Goal: Transaction & Acquisition: Purchase product/service

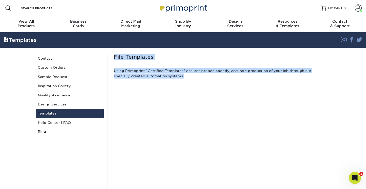
drag, startPoint x: 168, startPoint y: 75, endPoint x: 122, endPoint y: 50, distance: 53.2
drag, startPoint x: 117, startPoint y: 50, endPoint x: 164, endPoint y: 74, distance: 52.8
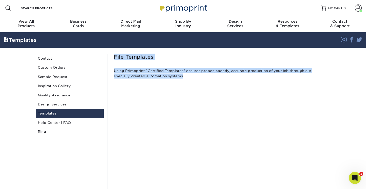
click at [164, 74] on p "Using Primoprint "Certified Templates" ensures proper, speedy, accurate product…" at bounding box center [221, 74] width 214 height 12
drag, startPoint x: 166, startPoint y: 77, endPoint x: 121, endPoint y: 56, distance: 49.7
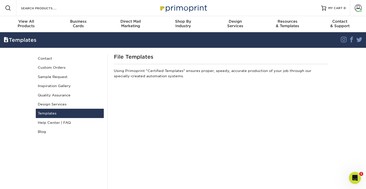
click at [118, 56] on h1 "File Templates" at bounding box center [221, 57] width 214 height 6
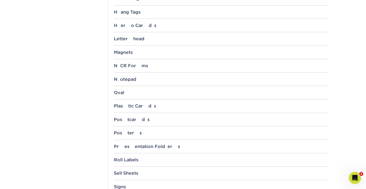
scroll to position [434, 0]
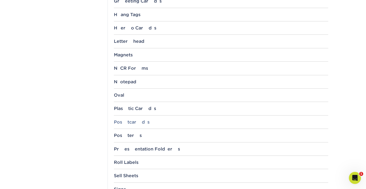
click at [127, 120] on div "Postcards" at bounding box center [221, 122] width 214 height 5
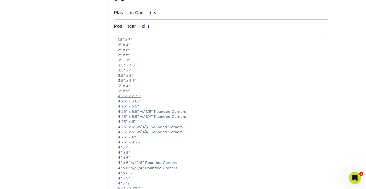
scroll to position [532, 0]
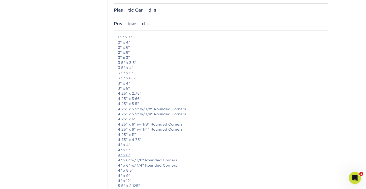
click at [128, 154] on link "4" x 6"" at bounding box center [124, 155] width 12 height 4
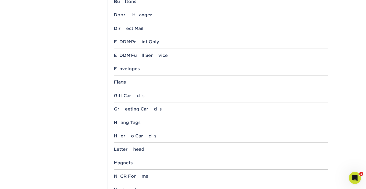
scroll to position [0, 0]
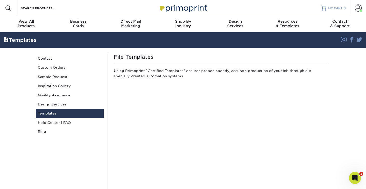
click at [342, 8] on span "MY CART" at bounding box center [335, 8] width 14 height 4
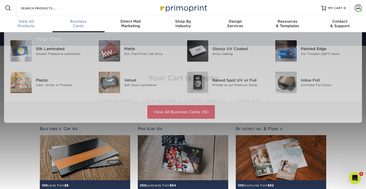
click at [29, 21] on span "View All" at bounding box center [26, 21] width 52 height 5
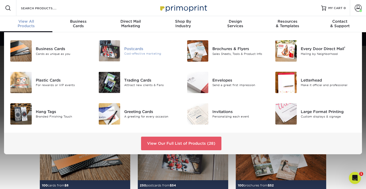
click at [134, 52] on div "Cost-effective marketing" at bounding box center [151, 54] width 55 height 4
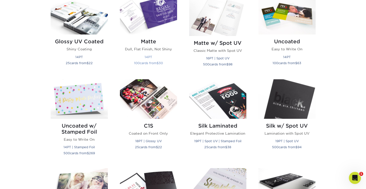
click at [152, 25] on img at bounding box center [148, 15] width 57 height 40
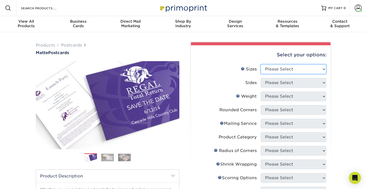
click at [287, 69] on select "Please Select 1.5" x 7" 2" x 4" 2" x 6" 2" x 7" 2" x 8" 2.12" x 5.5" 2.125" x 5…" at bounding box center [293, 69] width 65 height 10
select select "4.00x6.00"
click at [261, 64] on select "Please Select 1.5" x 7" 2" x 4" 2" x 6" 2" x 7" 2" x 8" 2.12" x 5.5" 2.125" x 5…" at bounding box center [293, 69] width 65 height 10
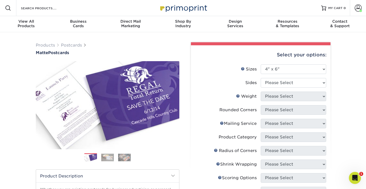
click at [348, 93] on div "Products Postcards Matte Postcards Next $" at bounding box center [183, 179] width 366 height 295
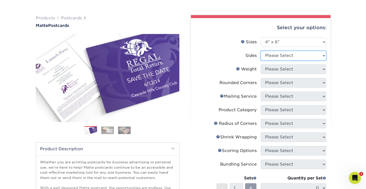
click at [310, 57] on select "Please Select Print Both Sides Print Front Only" at bounding box center [293, 56] width 65 height 10
select select "32d3c223-f82c-492b-b915-ba065a00862f"
click at [261, 51] on select "Please Select Print Both Sides Print Front Only" at bounding box center [293, 56] width 65 height 10
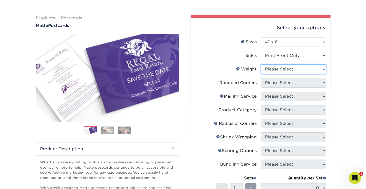
click at [298, 70] on select "Please Select 16PT 14PT" at bounding box center [293, 69] width 65 height 10
select select "14PT"
click at [261, 64] on select "Please Select 16PT 14PT" at bounding box center [293, 69] width 65 height 10
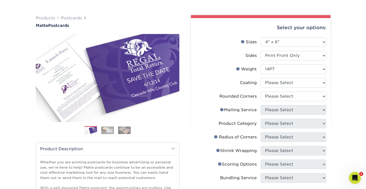
click at [329, 76] on div "Select your options: Sizes Help Sizes Please Select 1.5" x 7" 2" x 4" 2" x 6" 2…" at bounding box center [261, 159] width 140 height 282
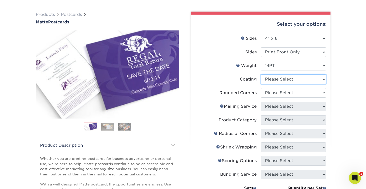
click at [310, 77] on select at bounding box center [293, 80] width 65 height 10
select select "121bb7b5-3b4d-429f-bd8d-bbf80e953313"
click at [261, 75] on select at bounding box center [293, 80] width 65 height 10
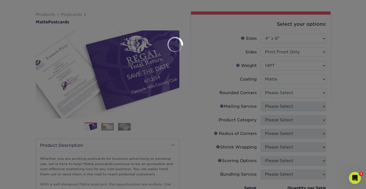
click at [304, 94] on div at bounding box center [183, 94] width 366 height 189
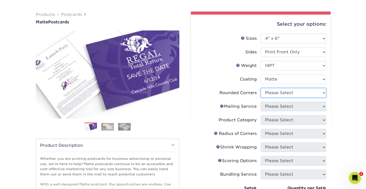
click at [304, 94] on select "Please Select Yes - Round 4 Corners No" at bounding box center [293, 93] width 65 height 10
select select "0"
click at [261, 88] on select "Please Select Yes - Round 4 Corners No" at bounding box center [293, 93] width 65 height 10
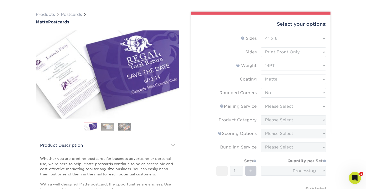
click at [335, 97] on div "Products Postcards Matte Postcards Next $" at bounding box center [183, 143] width 366 height 282
click at [311, 105] on form "Sizes Help Sizes Please Select 1.5" x 7" 2" x 4" 2" x 6" 2" x 7" 2" x 8" 2.12" …" at bounding box center [260, 126] width 131 height 185
click at [333, 106] on div "Select your options: Sizes Help Sizes Please Select 1.5" x 7" 2" x 4" No" at bounding box center [258, 141] width 151 height 258
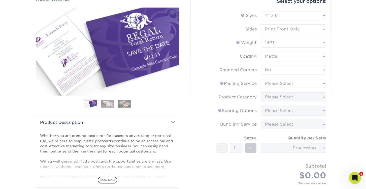
scroll to position [57, 0]
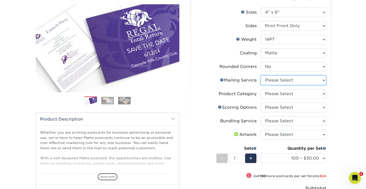
click at [313, 83] on select "Please Select No Direct Mailing Service No, I will mail/stamp/imprint Direct Ma…" at bounding box center [293, 81] width 65 height 10
select select "3e5e9bdd-d78a-4c28-a41d-fe1407925ca6"
click at [261, 76] on select "Please Select No Direct Mailing Service No, I will mail/stamp/imprint Direct Ma…" at bounding box center [293, 81] width 65 height 10
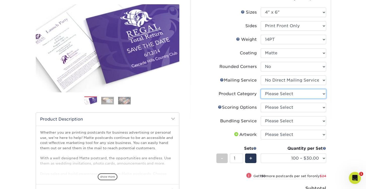
click at [304, 95] on select "Please Select Postcards" at bounding box center [293, 94] width 65 height 10
select select "9b7272e0-d6c8-4c3c-8e97-d3a1bcdab858"
click at [261, 89] on select "Please Select Postcards" at bounding box center [293, 94] width 65 height 10
click at [298, 107] on select "Please Select No Scoring One Score" at bounding box center [293, 108] width 65 height 10
select select "16ebe401-5398-422d-8cb0-f3adbb82deb5"
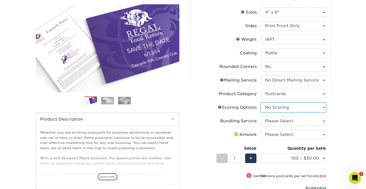
click at [261, 103] on select "Please Select No Scoring One Score" at bounding box center [293, 108] width 65 height 10
click at [344, 112] on div "Products Postcards Matte Postcards Next $" at bounding box center [183, 131] width 366 height 312
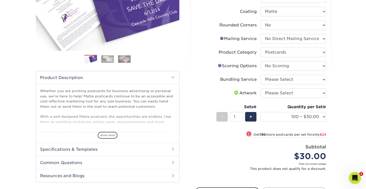
scroll to position [99, 0]
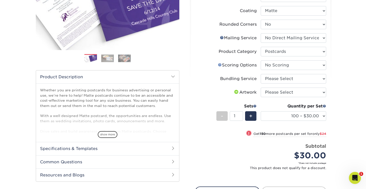
click at [219, 64] on link "Scoring Help" at bounding box center [220, 65] width 4 height 4
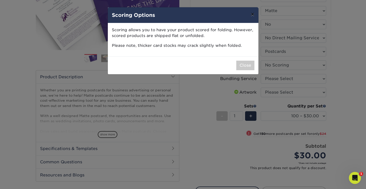
click at [254, 15] on button "×" at bounding box center [253, 14] width 12 height 14
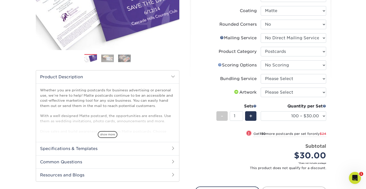
click at [218, 64] on link "Scoring Help" at bounding box center [220, 65] width 4 height 4
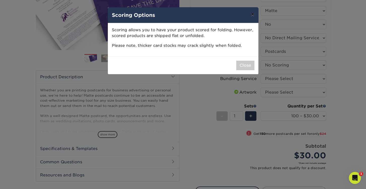
click at [252, 15] on button "×" at bounding box center [253, 14] width 12 height 14
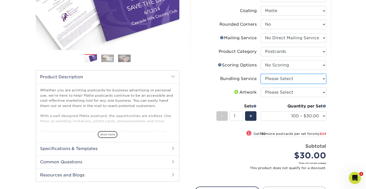
click at [302, 77] on select "Please Select No Bundling Services Yes, Bundles of 50 (+2 Days) Yes, Bundles of…" at bounding box center [293, 79] width 65 height 10
select select "58689abb-25c0-461c-a4c3-a80b627d6649"
click at [261, 74] on select "Please Select No Bundling Services Yes, Bundles of 50 (+2 Days) Yes, Bundles of…" at bounding box center [293, 79] width 65 height 10
click at [305, 91] on select "Please Select I will upload files I need a design - $150" at bounding box center [293, 93] width 65 height 10
select select "upload"
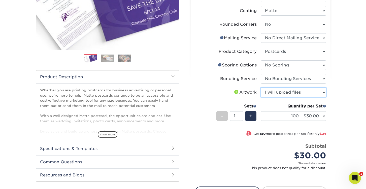
click at [261, 88] on select "Please Select I will upload files I need a design - $150" at bounding box center [293, 93] width 65 height 10
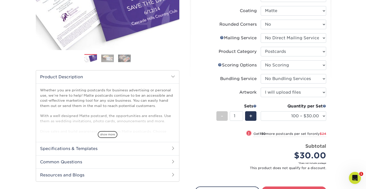
click at [328, 96] on div "Select your options: Sizes Help Sizes Please Select 1.5" x 7" 2" x 4" 2" x 6" 2…" at bounding box center [261, 88] width 140 height 285
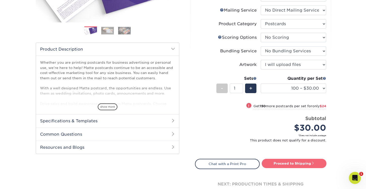
click at [294, 165] on link "Proceed to Shipping" at bounding box center [294, 163] width 65 height 9
type input "Set 1"
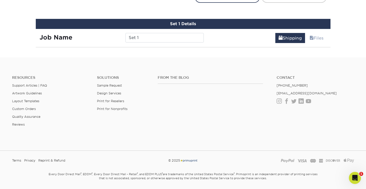
scroll to position [299, 0]
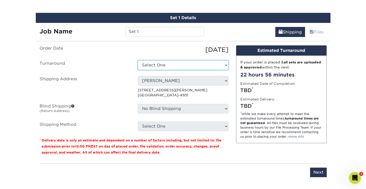
click at [180, 67] on select "Select One 2-4 Business Days 2 Day Next Business Day" at bounding box center [183, 65] width 91 height 10
select select "a050825f-4310-43dc-9915-2f1a4cf66a30"
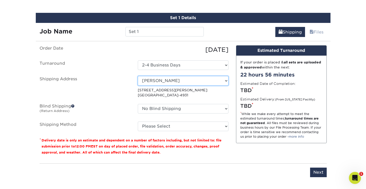
click at [173, 85] on select "Select One Boyce Graphics Brilliant Lime Conrad Lai Dee Home Home Home Home SLC…" at bounding box center [183, 81] width 91 height 10
select select "249439"
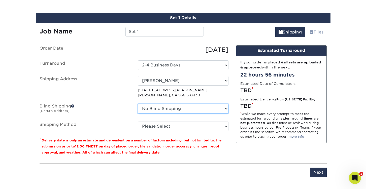
click at [157, 107] on select "No Blind Shipping Boyce Graphics Brilliant Lime Conrad Lai Dee Home Home Home H…" at bounding box center [183, 109] width 91 height 10
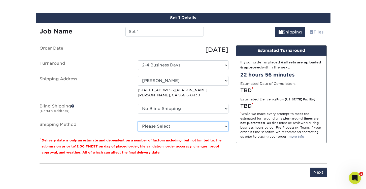
click at [155, 129] on select "Please Select Ground Shipping (+$25.02) 3 Day Shipping Service (+$31.21) 2 Day …" at bounding box center [183, 127] width 91 height 10
select select "03"
click at [138, 122] on select "Please Select Ground Shipping (+$25.02) 3 Day Shipping Service (+$31.21) 2 Day …" at bounding box center [183, 127] width 91 height 10
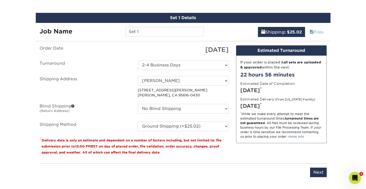
click at [160, 132] on fieldset "Order Date 10/10/2025 Turnaround Select One 2-4 Business Days 2 Day Next Busine…" at bounding box center [134, 91] width 189 height 92
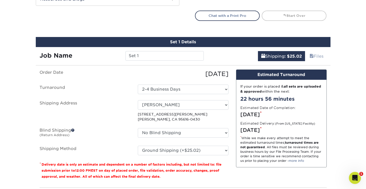
scroll to position [289, 0]
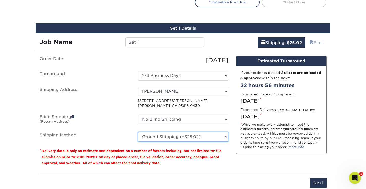
click at [192, 135] on select "Please Select Ground Shipping (+$25.02) 3 Day Shipping Service (+$31.21) 2 Day …" at bounding box center [183, 137] width 91 height 10
click at [124, 134] on label "Shipping Method" at bounding box center [85, 137] width 98 height 10
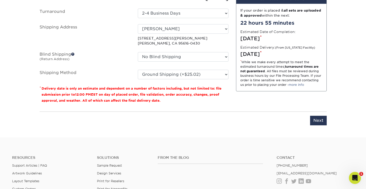
scroll to position [359, 0]
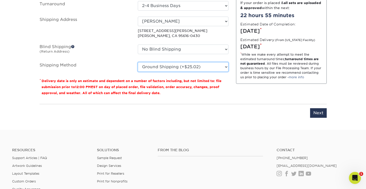
click at [206, 65] on select "Please Select Ground Shipping (+$25.02) 3 Day Shipping Service (+$31.21) 2 Day …" at bounding box center [183, 67] width 91 height 10
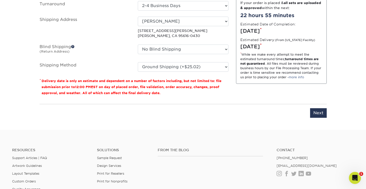
click at [206, 72] on fieldset "Order Date 10/10/2025 Turnaround Select One 2-4 Business Days 2 Day Next Busine…" at bounding box center [134, 32] width 189 height 92
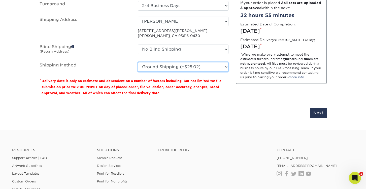
click at [206, 67] on select "Please Select Ground Shipping (+$25.02) 3 Day Shipping Service (+$31.21) 2 Day …" at bounding box center [183, 67] width 91 height 10
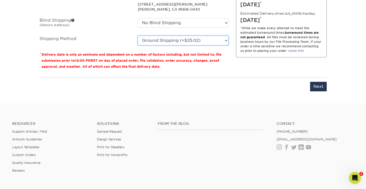
scroll to position [335, 0]
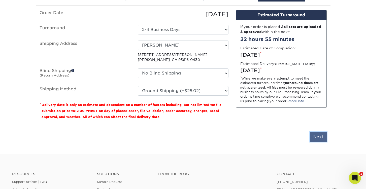
click at [316, 134] on input "Next" at bounding box center [318, 137] width 17 height 10
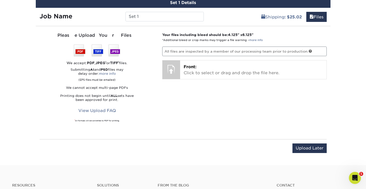
scroll to position [314, 0]
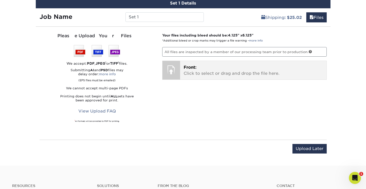
click at [237, 77] on div "Front: Click to select or drag and drop the file here. Choose file" at bounding box center [253, 70] width 146 height 19
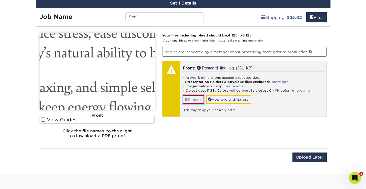
click at [188, 99] on link "Replace" at bounding box center [194, 99] width 22 height 9
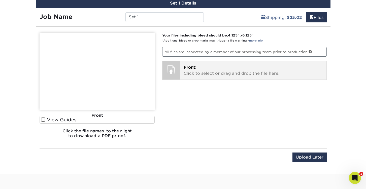
click at [200, 70] on p "Front: Click to select or drag and drop the file here." at bounding box center [253, 70] width 139 height 12
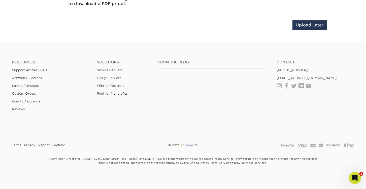
scroll to position [324, 0]
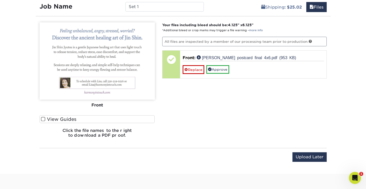
click at [70, 118] on label "View Guides" at bounding box center [97, 119] width 115 height 8
click at [0, 0] on input "View Guides" at bounding box center [0, 0] width 0 height 0
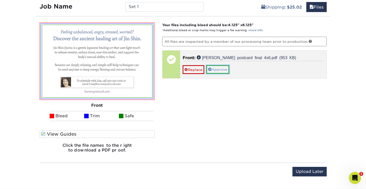
click at [222, 67] on link "Approve" at bounding box center [217, 69] width 23 height 9
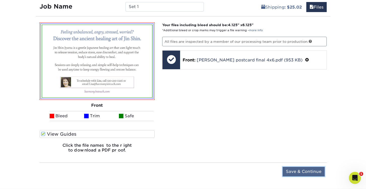
click at [311, 168] on input "Save & Continue" at bounding box center [304, 172] width 42 height 10
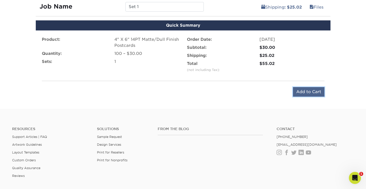
click at [306, 90] on input "Add to Cart" at bounding box center [308, 92] width 31 height 10
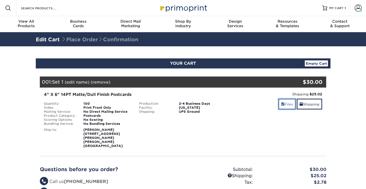
click at [282, 103] on span at bounding box center [283, 104] width 4 height 4
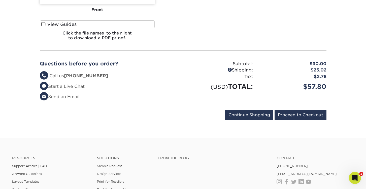
scroll to position [236, 0]
drag, startPoint x: 329, startPoint y: 62, endPoint x: 330, endPoint y: 59, distance: 3.4
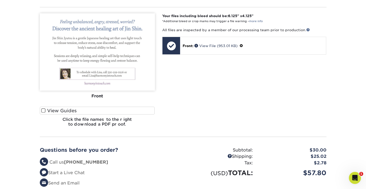
scroll to position [142, 0]
